Goal: Task Accomplishment & Management: Complete application form

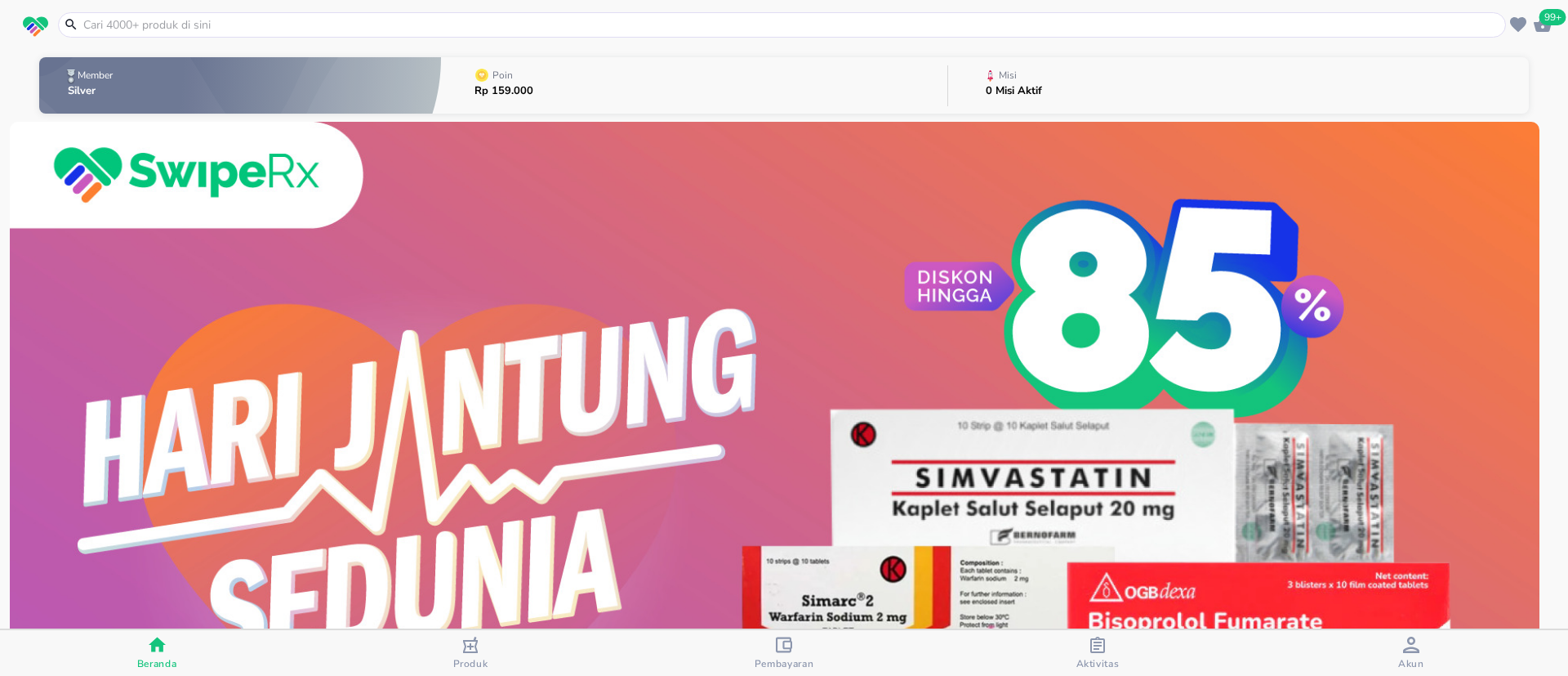
click at [1431, 654] on span "Akun" at bounding box center [1411, 653] width 304 height 34
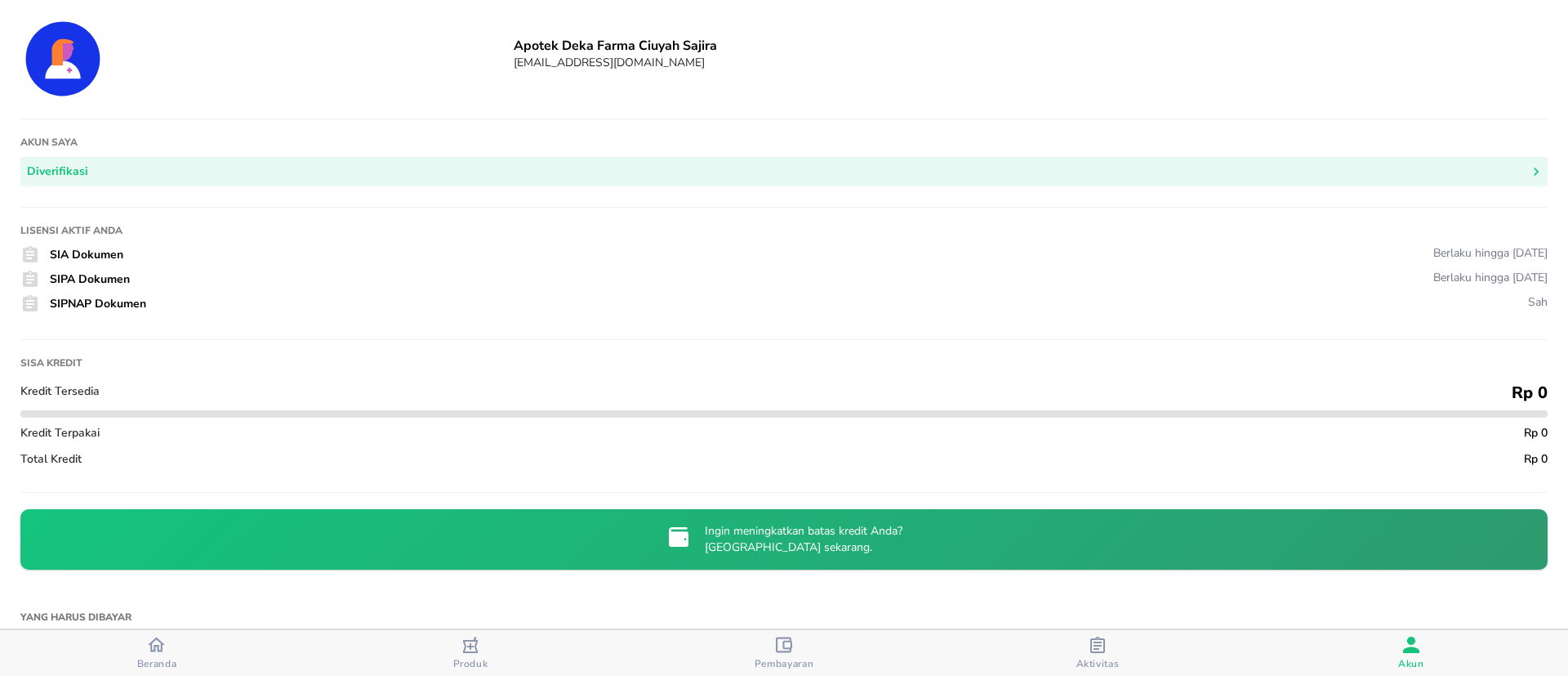
click at [1028, 516] on div "Ingin meningkatkan batas kredit Anda? Minta sekarang." at bounding box center [784, 539] width 1524 height 57
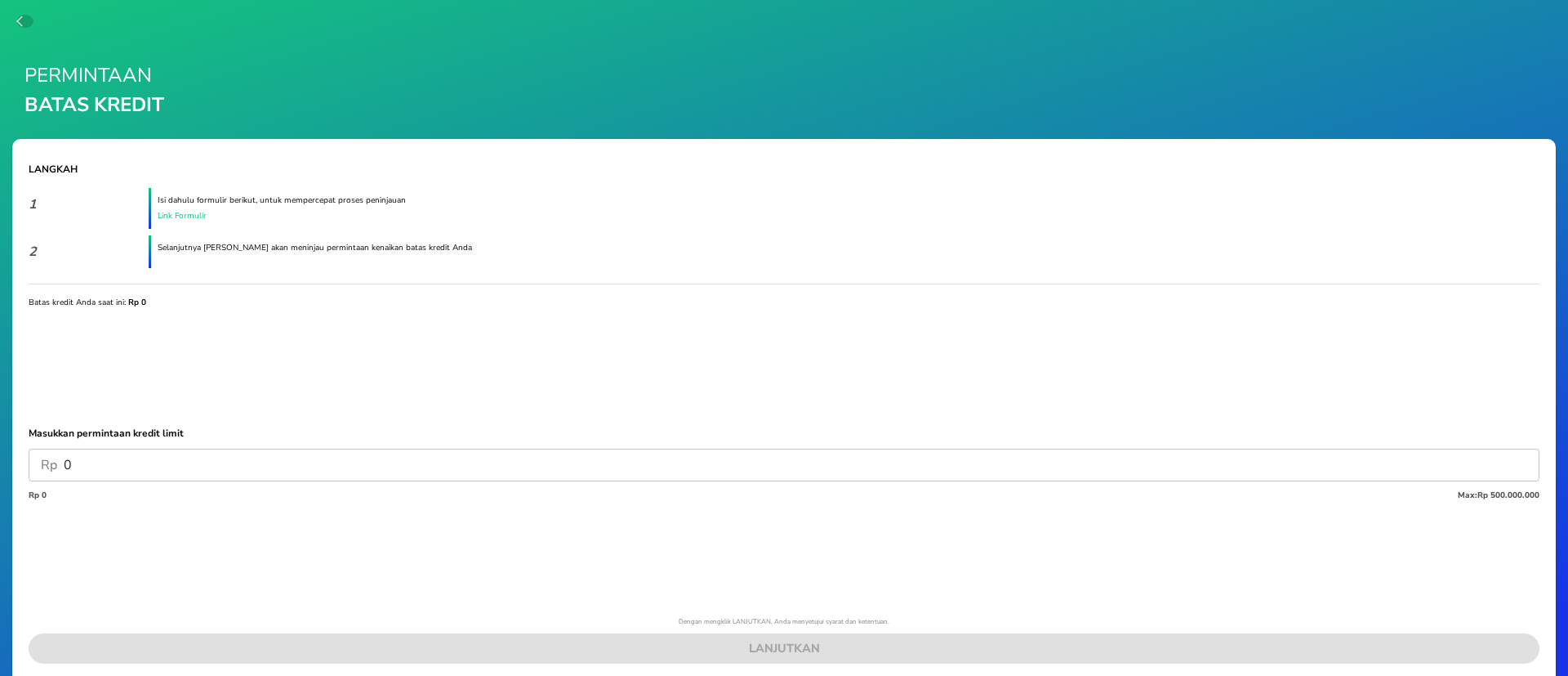
click at [17, 19] on icon "button" at bounding box center [22, 20] width 13 height 13
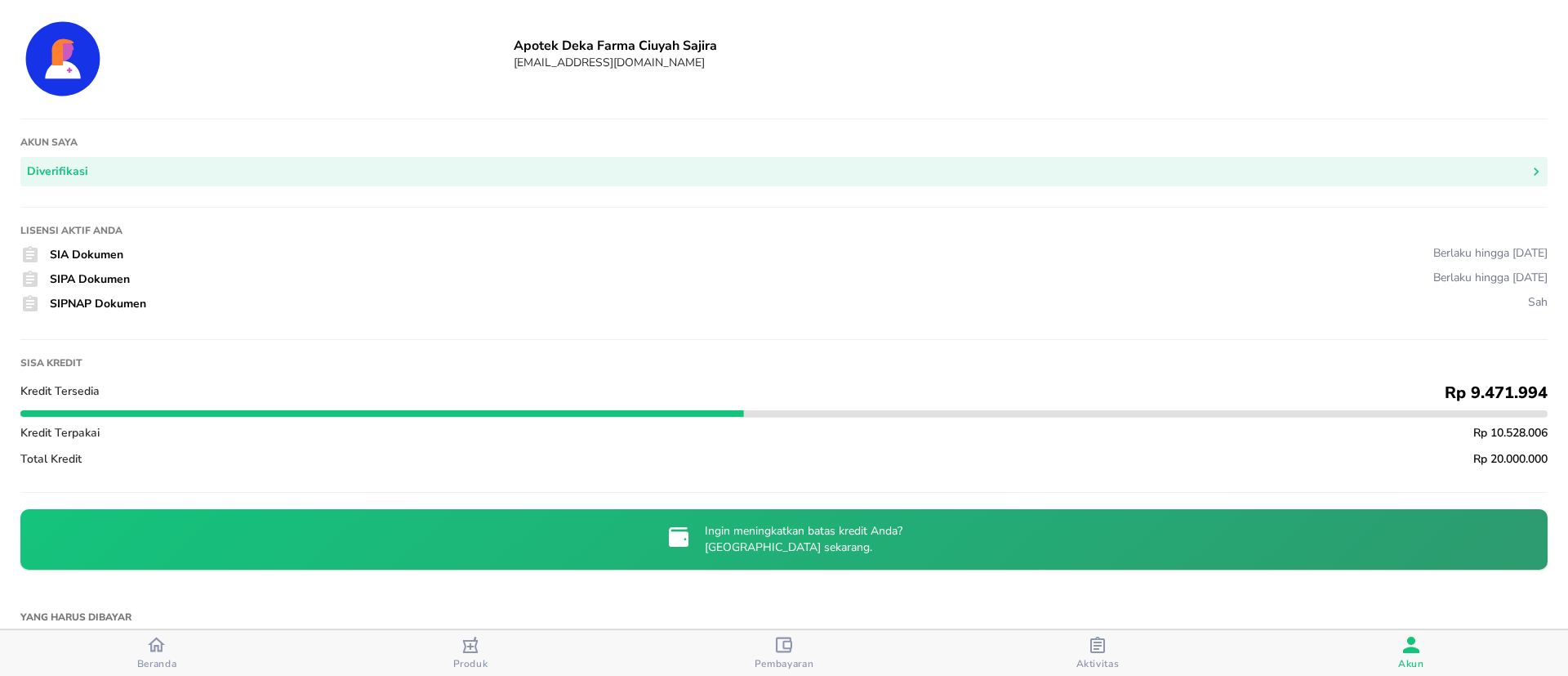
click at [720, 533] on p "Ingin meningkatkan batas kredit Anda? Minta sekarang." at bounding box center [804, 539] width 197 height 33
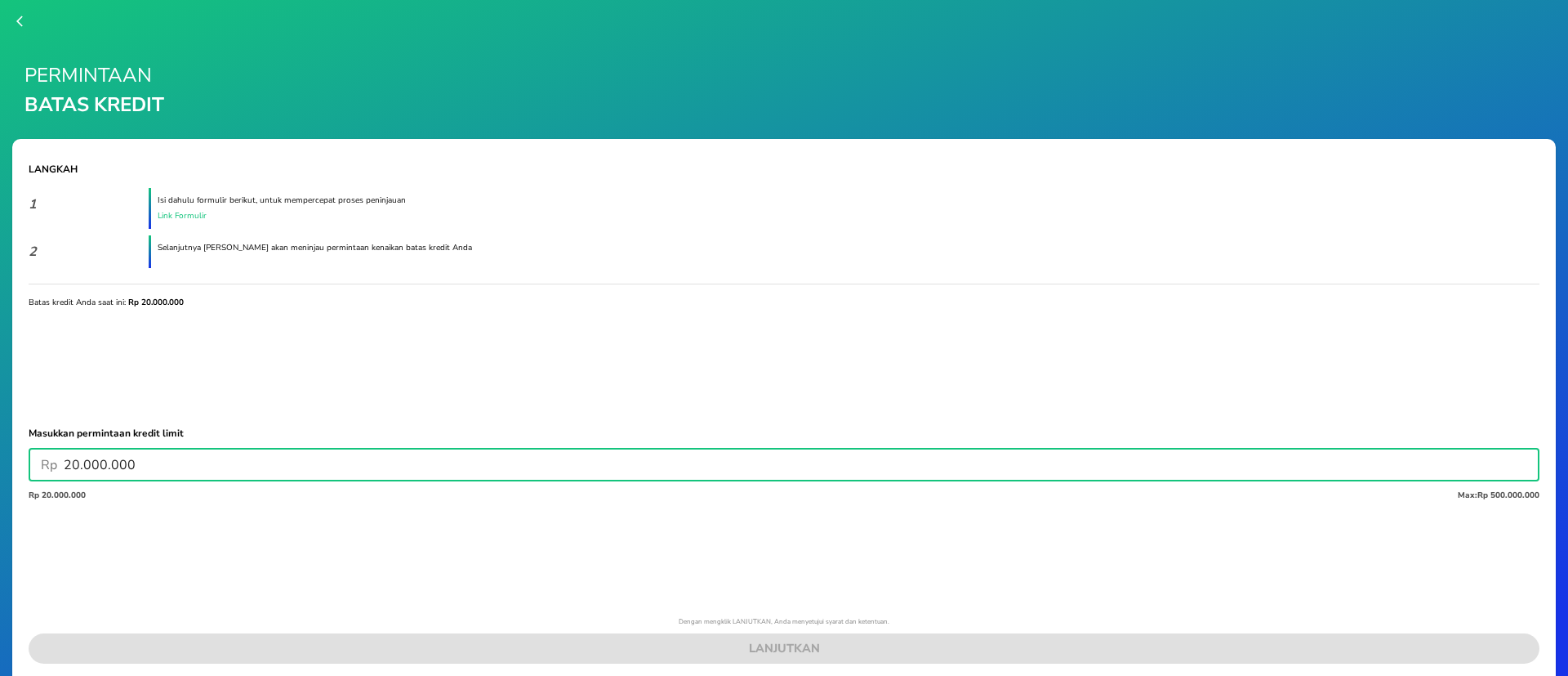
drag, startPoint x: 73, startPoint y: 463, endPoint x: 52, endPoint y: 470, distance: 22.1
click at [52, 470] on div "Rp 20.000.000 ​" at bounding box center [784, 465] width 1511 height 33
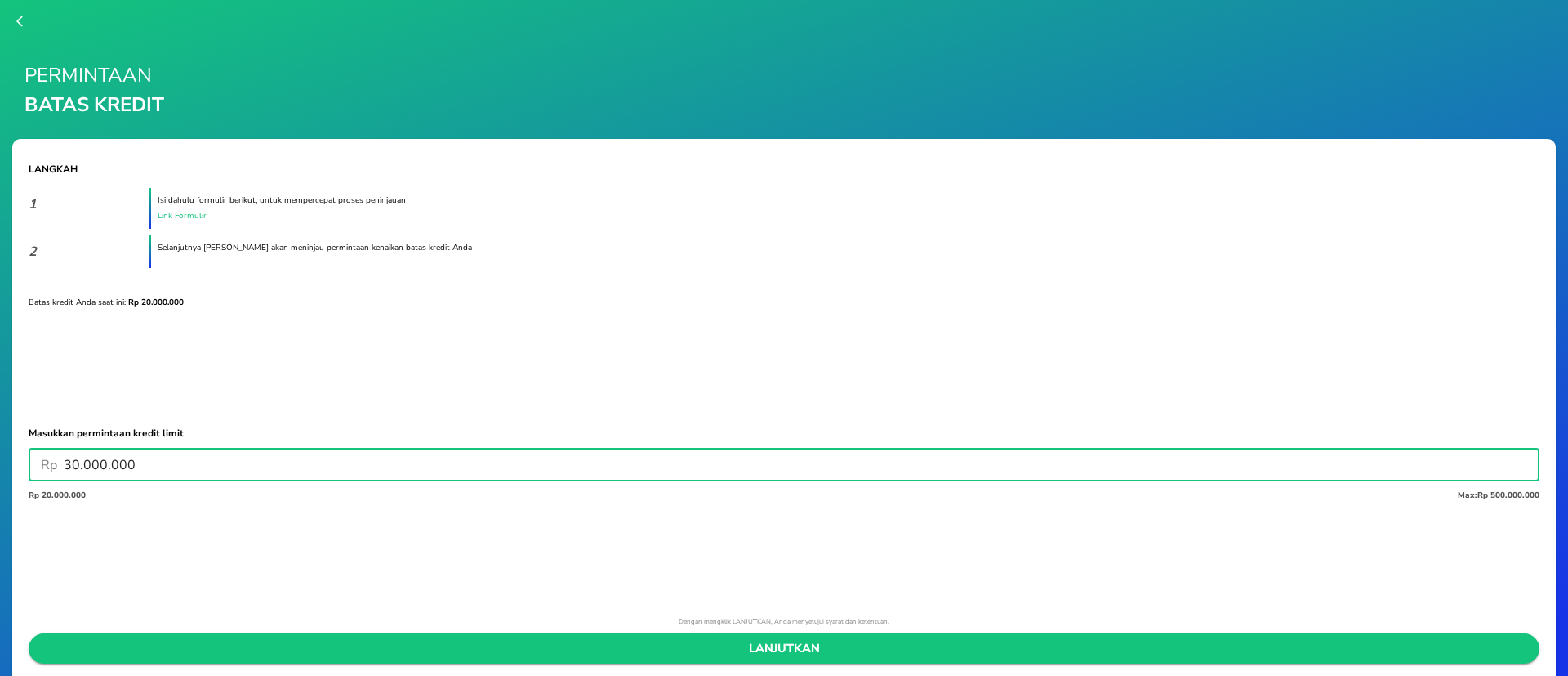
type input "30.000.000"
click at [866, 645] on span "LANJUTKAN" at bounding box center [784, 648] width 1485 height 20
